Goal: Register for event/course

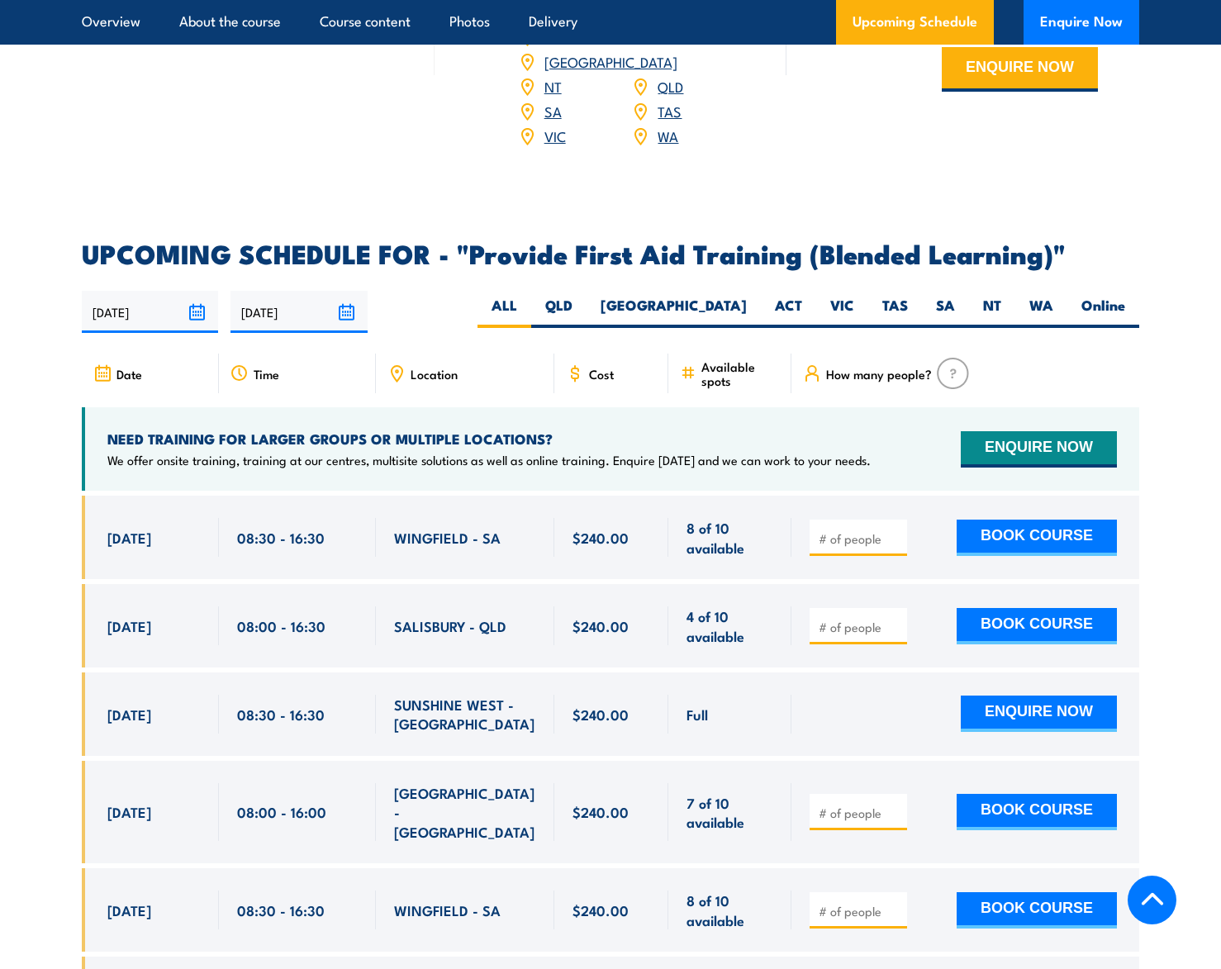
scroll to position [3029, 0]
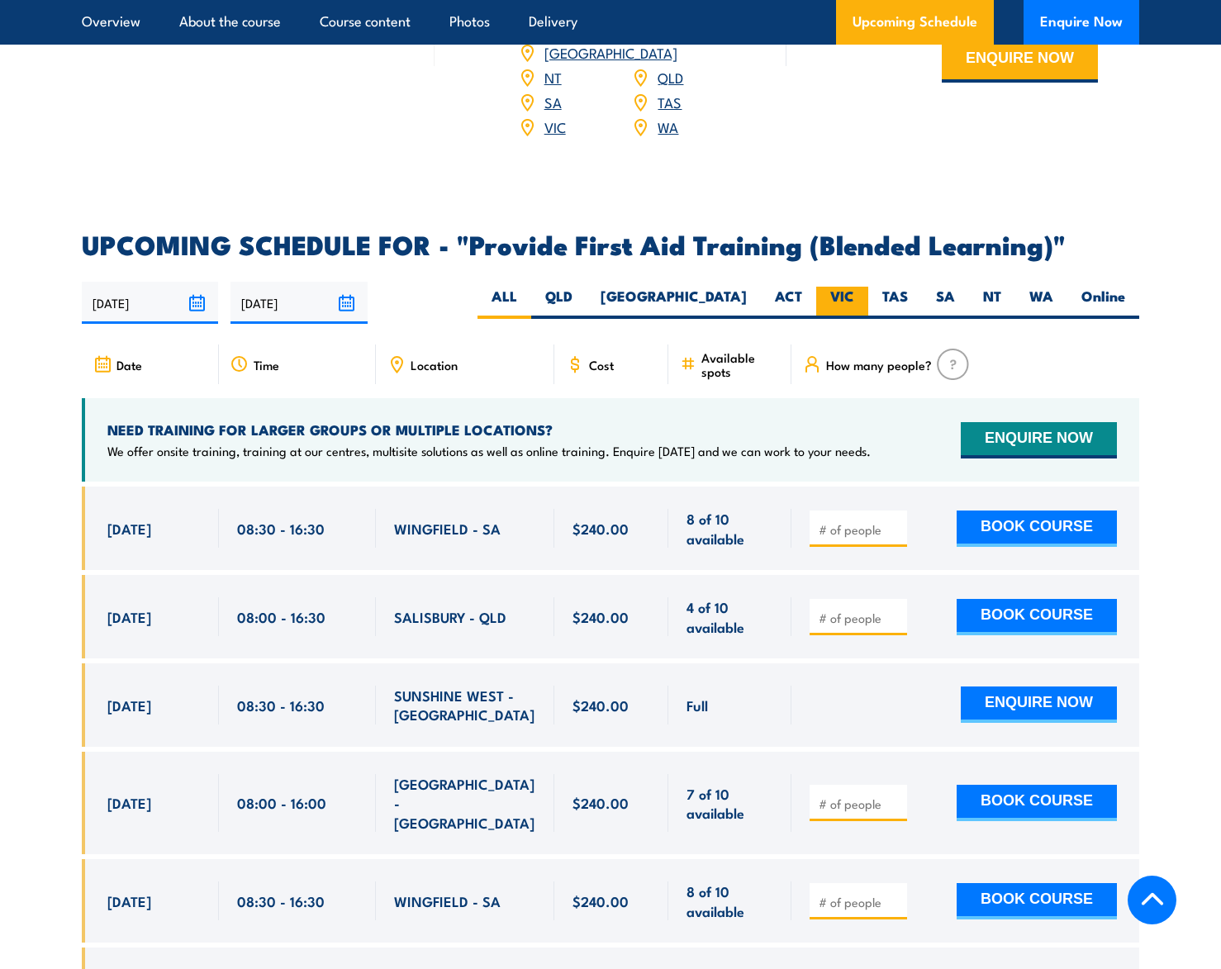
click at [860, 293] on label "VIC" at bounding box center [842, 303] width 52 height 32
click at [860, 293] on input "VIC" at bounding box center [859, 292] width 11 height 11
radio input "true"
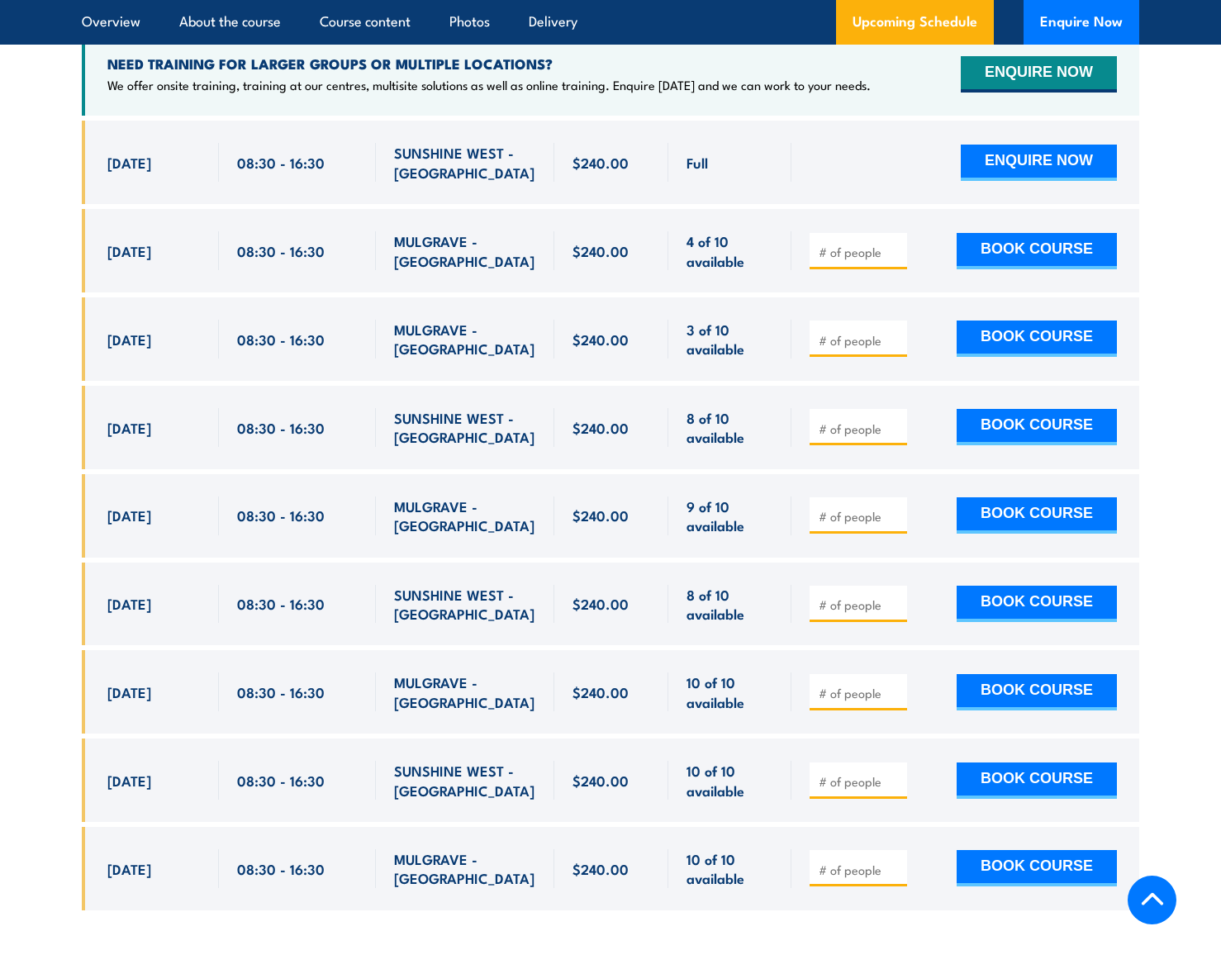
scroll to position [3396, 0]
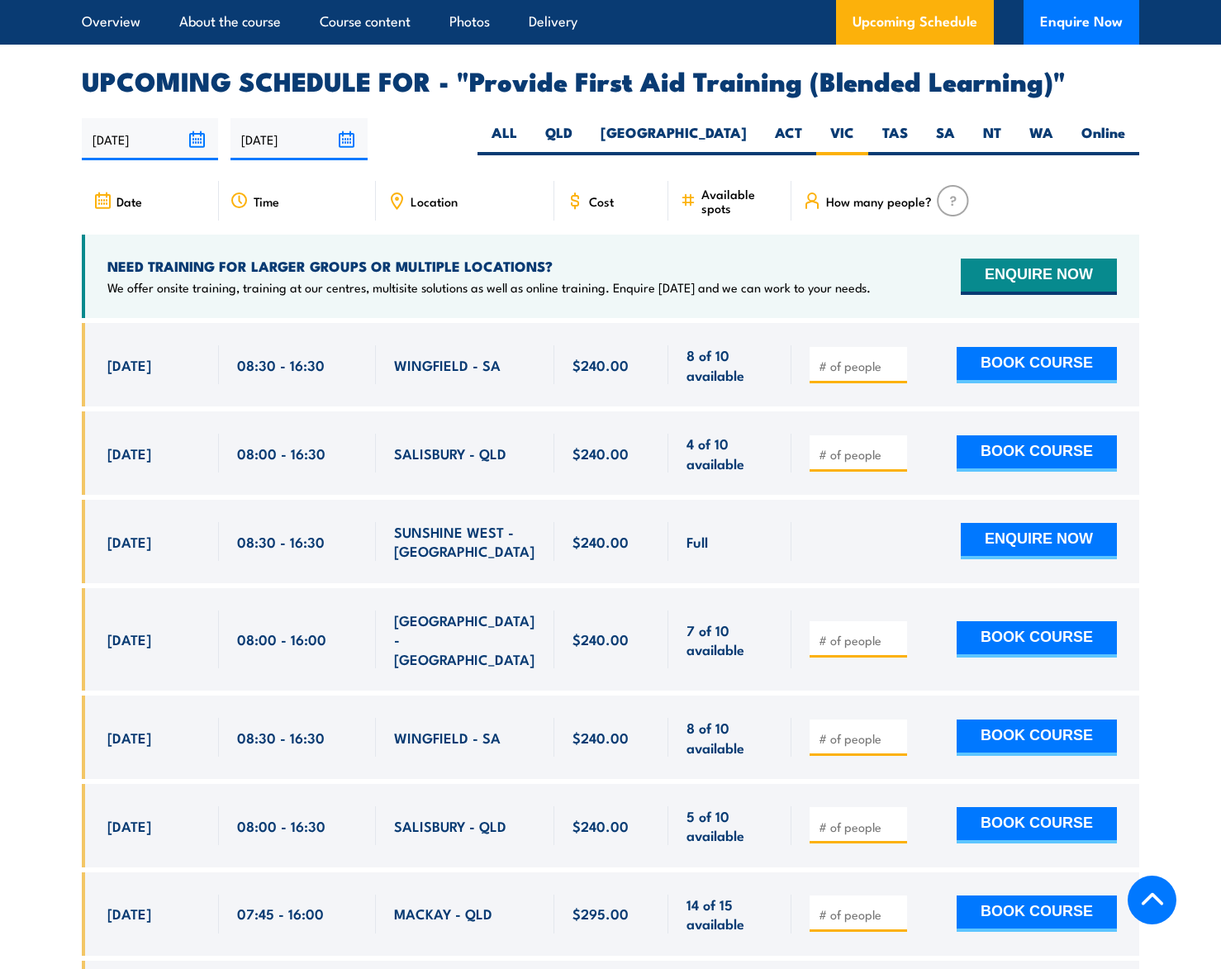
scroll to position [3052, 0]
